Goal: Information Seeking & Learning: Learn about a topic

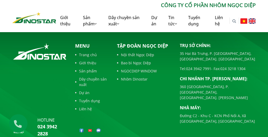
scroll to position [1166, 0]
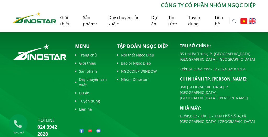
click at [93, 69] on link "Sản phẩm" at bounding box center [92, 72] width 34 height 6
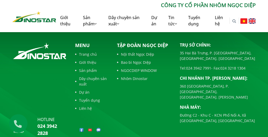
scroll to position [431, 0]
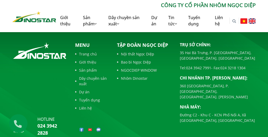
click at [130, 79] on link "Nhôm Dinostar" at bounding box center [144, 79] width 55 height 6
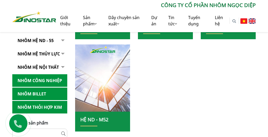
scroll to position [284, 0]
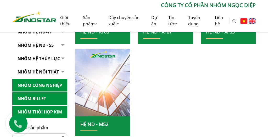
click at [35, 79] on link "Nhôm Công nghiệp" at bounding box center [39, 85] width 55 height 13
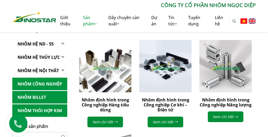
scroll to position [134, 0]
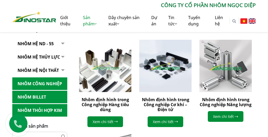
click at [222, 80] on img at bounding box center [226, 66] width 58 height 58
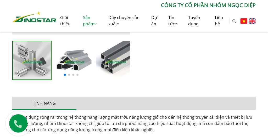
scroll to position [211, 0]
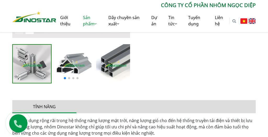
click at [69, 79] on span at bounding box center [69, 78] width 2 height 2
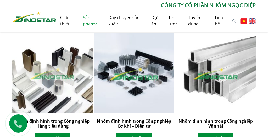
scroll to position [531, 0]
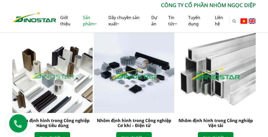
click at [197, 60] on img "3 / 3" at bounding box center [216, 73] width 89 height 89
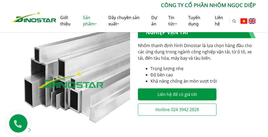
scroll to position [110, 0]
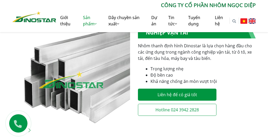
click at [91, 81] on img "1 / 5" at bounding box center [71, 80] width 118 height 118
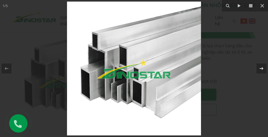
click at [264, 69] on icon at bounding box center [262, 69] width 6 height 6
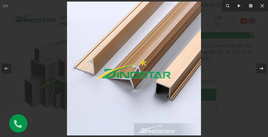
click at [264, 69] on icon at bounding box center [262, 69] width 6 height 6
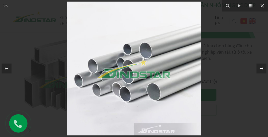
click at [264, 69] on icon at bounding box center [262, 69] width 6 height 6
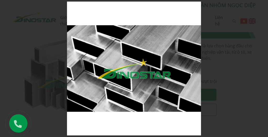
click at [264, 69] on div "4 / 5" at bounding box center [134, 68] width 268 height 137
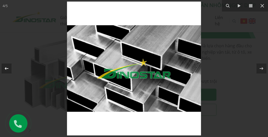
click at [8, 67] on icon at bounding box center [6, 69] width 6 height 6
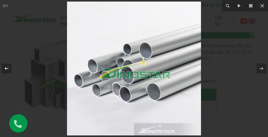
click at [8, 67] on icon at bounding box center [6, 69] width 6 height 6
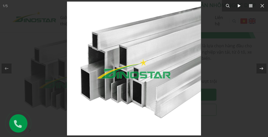
click at [240, 7] on icon at bounding box center [239, 6] width 6 height 6
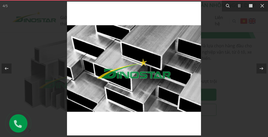
click at [254, 6] on icon at bounding box center [251, 6] width 6 height 6
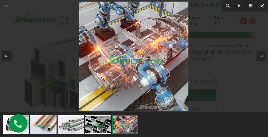
click at [262, 4] on icon at bounding box center [262, 6] width 6 height 6
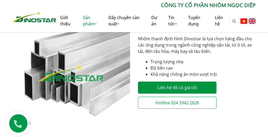
scroll to position [118, 0]
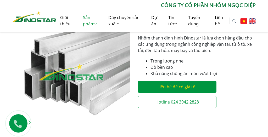
click at [195, 85] on link "Liên hệ để có giá tốt" at bounding box center [177, 87] width 79 height 12
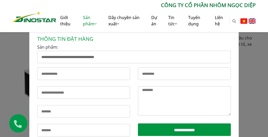
scroll to position [6, 0]
click at [83, 75] on input "Form liên hệ" at bounding box center [83, 74] width 93 height 13
type input "*"
type input "********"
click at [146, 75] on input "Form liên hệ" at bounding box center [184, 74] width 93 height 13
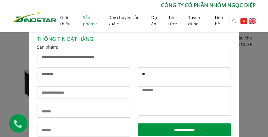
type input "*"
type input "**********"
click at [74, 75] on input "********" at bounding box center [83, 74] width 93 height 13
type input "*******"
click at [46, 94] on input "Form liên hệ" at bounding box center [83, 92] width 93 height 13
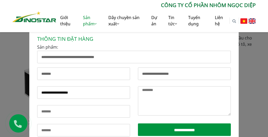
type input "**********"
click at [47, 111] on input "Form liên hệ" at bounding box center [83, 111] width 93 height 13
type input "**********"
click at [50, 130] on input "Form liên hệ" at bounding box center [83, 130] width 93 height 13
type input "***"
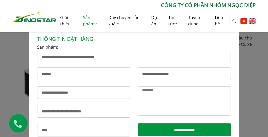
click at [148, 92] on textarea "Form liên hệ" at bounding box center [184, 100] width 93 height 29
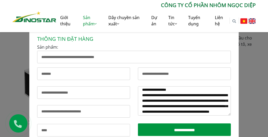
scroll to position [11, 0]
type textarea "**********"
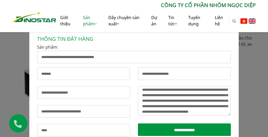
click at [176, 130] on input "**********" at bounding box center [184, 130] width 93 height 13
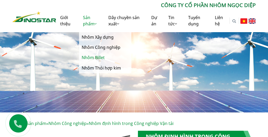
click at [93, 59] on link "Nhôm Billet" at bounding box center [105, 58] width 52 height 10
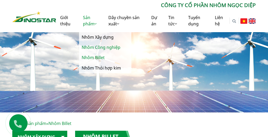
click at [93, 47] on link "Nhôm Công nghiệp" at bounding box center [105, 47] width 52 height 10
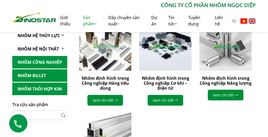
scroll to position [157, 0]
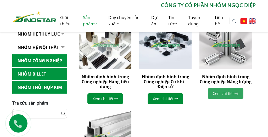
click at [220, 91] on link "Xem chi tiết" at bounding box center [226, 93] width 36 height 11
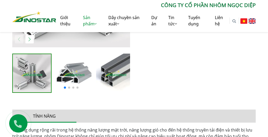
scroll to position [198, 0]
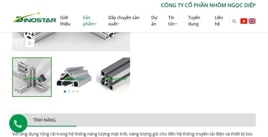
click at [115, 76] on img "3 / 6" at bounding box center [115, 77] width 39 height 39
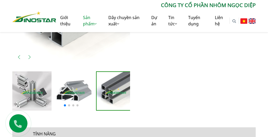
scroll to position [181, 0]
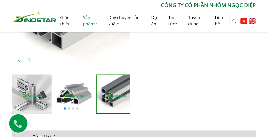
click at [89, 86] on img "2 / 6" at bounding box center [73, 94] width 39 height 39
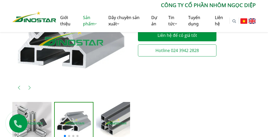
scroll to position [154, 0]
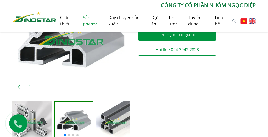
click at [105, 111] on img "3 / 6" at bounding box center [115, 120] width 39 height 39
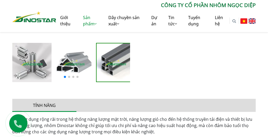
scroll to position [213, 0]
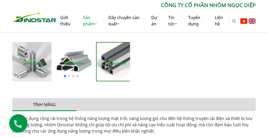
click at [38, 61] on img "1 / 6" at bounding box center [31, 61] width 39 height 39
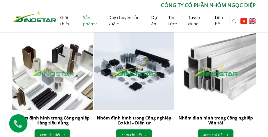
scroll to position [534, 0]
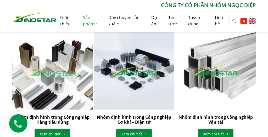
click at [69, 55] on img "1 / 3" at bounding box center [52, 69] width 89 height 89
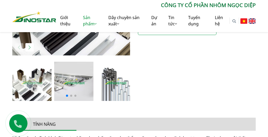
scroll to position [195, 0]
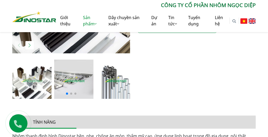
click at [67, 71] on img at bounding box center [73, 79] width 39 height 39
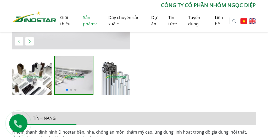
scroll to position [200, 0]
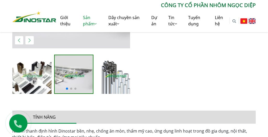
click at [107, 84] on img at bounding box center [115, 74] width 39 height 39
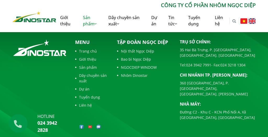
scroll to position [746, 0]
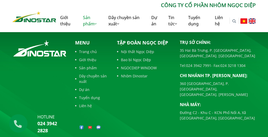
click at [87, 77] on link "Dây chuyền sản xuất" at bounding box center [92, 78] width 34 height 11
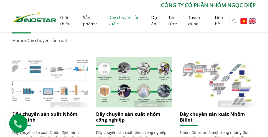
scroll to position [110, 0]
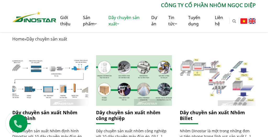
click at [189, 71] on img at bounding box center [217, 80] width 81 height 55
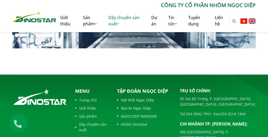
scroll to position [492, 0]
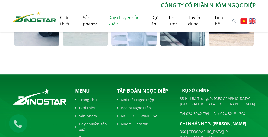
click at [90, 105] on link "Giới thiệu" at bounding box center [92, 108] width 34 height 6
click at [86, 135] on link "Dự án" at bounding box center [92, 138] width 34 height 6
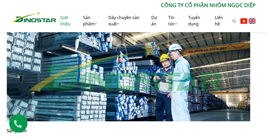
scroll to position [270, 19]
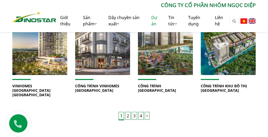
scroll to position [380, 0]
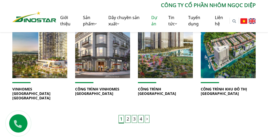
click at [128, 115] on link "2" at bounding box center [128, 119] width 6 height 8
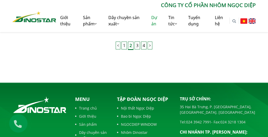
scroll to position [438, 0]
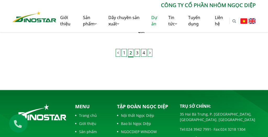
click at [137, 55] on link "3" at bounding box center [138, 53] width 6 height 8
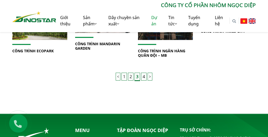
scroll to position [418, 0]
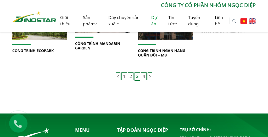
click at [145, 73] on link "4" at bounding box center [144, 77] width 6 height 8
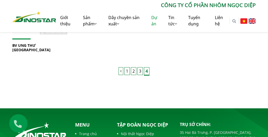
scroll to position [314, 0]
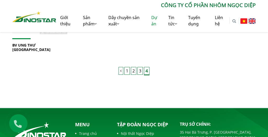
click at [146, 68] on span "4" at bounding box center [147, 71] width 6 height 8
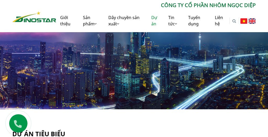
scroll to position [4, 0]
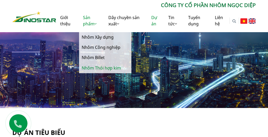
click at [110, 67] on link "Nhôm Thỏi hợp kim" at bounding box center [105, 68] width 52 height 10
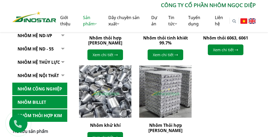
scroll to position [201, 0]
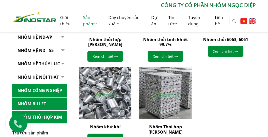
click at [43, 84] on link "Nhôm Công nghiệp" at bounding box center [39, 90] width 55 height 13
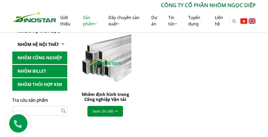
scroll to position [232, 0]
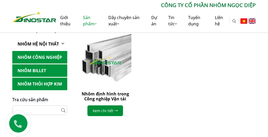
click at [101, 71] on img at bounding box center [106, 60] width 58 height 58
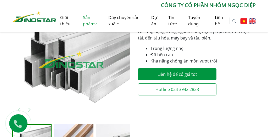
scroll to position [131, 0]
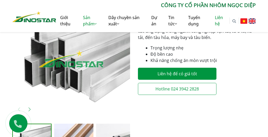
click at [221, 17] on link "Liên hệ" at bounding box center [220, 20] width 19 height 23
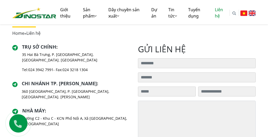
scroll to position [114, 0]
